Goal: Entertainment & Leisure: Browse casually

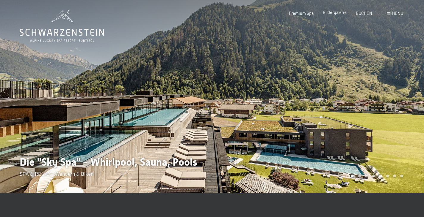
click at [336, 12] on span "Bildergalerie" at bounding box center [335, 12] width 24 height 5
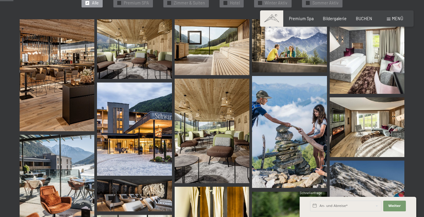
scroll to position [192, 0]
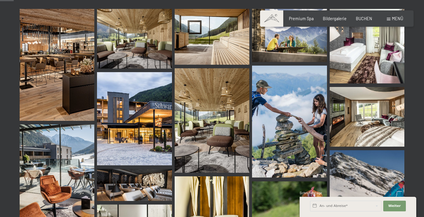
click at [357, 58] on img at bounding box center [366, 46] width 75 height 75
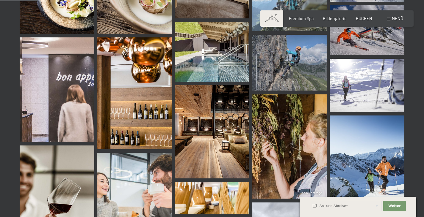
scroll to position [533, 0]
click at [211, 80] on img at bounding box center [212, 52] width 75 height 60
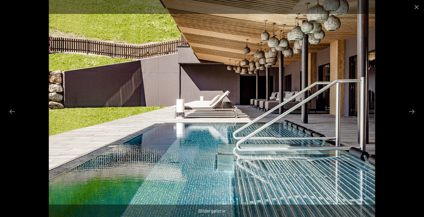
scroll to position [586, 0]
click at [410, 113] on button "Next slide" at bounding box center [411, 112] width 12 height 12
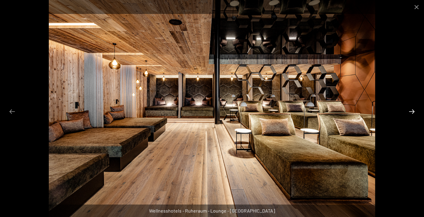
click at [410, 113] on button "Next slide" at bounding box center [411, 112] width 12 height 12
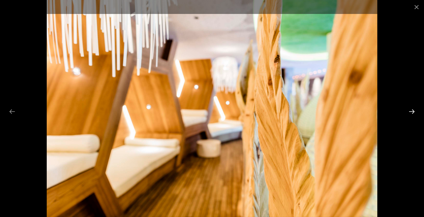
click at [410, 113] on button "Next slide" at bounding box center [411, 112] width 12 height 12
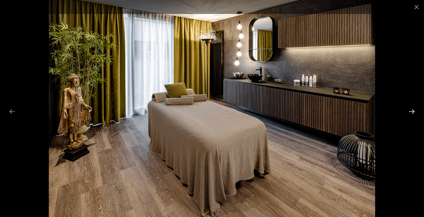
click at [410, 113] on button "Next slide" at bounding box center [411, 112] width 12 height 12
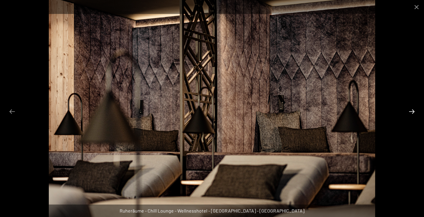
click at [410, 113] on button "Next slide" at bounding box center [411, 112] width 12 height 12
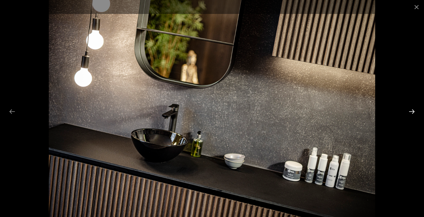
click at [410, 113] on button "Next slide" at bounding box center [411, 112] width 12 height 12
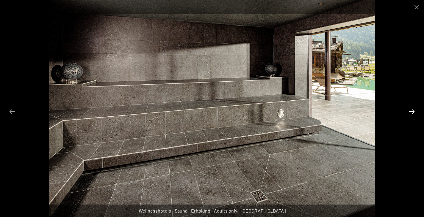
drag, startPoint x: 410, startPoint y: 113, endPoint x: 415, endPoint y: 109, distance: 6.3
click at [415, 109] on button "Next slide" at bounding box center [411, 112] width 12 height 12
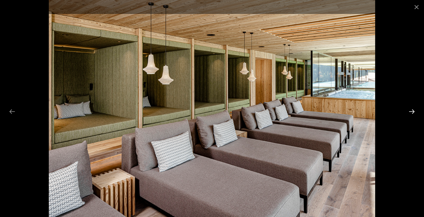
click at [415, 109] on button "Next slide" at bounding box center [411, 112] width 12 height 12
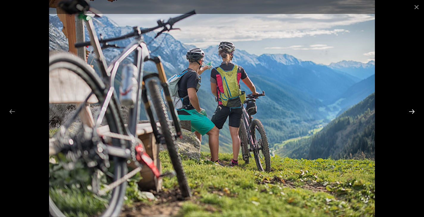
click at [415, 109] on button "Next slide" at bounding box center [411, 112] width 12 height 12
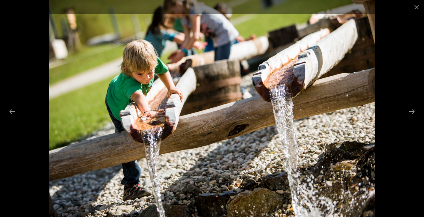
drag, startPoint x: 415, startPoint y: 109, endPoint x: 400, endPoint y: 18, distance: 92.1
click at [400, 18] on div at bounding box center [212, 108] width 424 height 217
